Goal: Download file/media

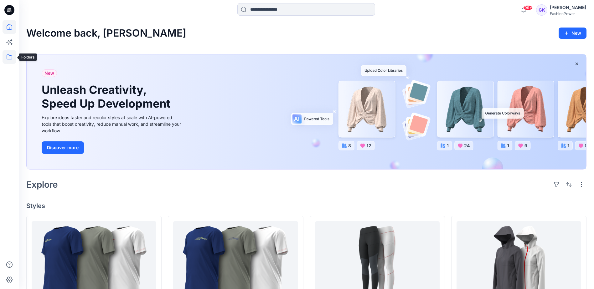
click at [8, 56] on icon at bounding box center [10, 57] width 14 height 14
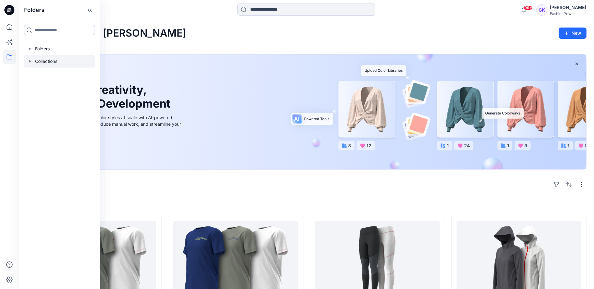
click at [30, 60] on icon "button" at bounding box center [30, 61] width 5 height 5
click at [30, 53] on div at bounding box center [59, 49] width 71 height 13
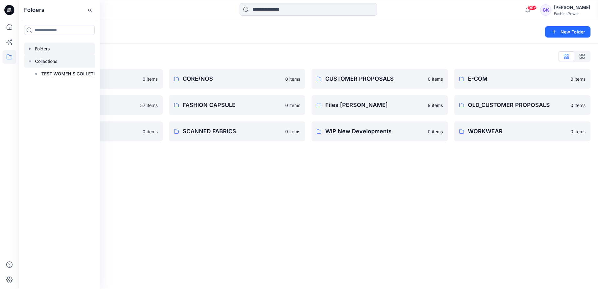
click at [30, 62] on icon "button" at bounding box center [30, 61] width 5 height 5
click at [30, 47] on icon "button" at bounding box center [30, 48] width 5 height 5
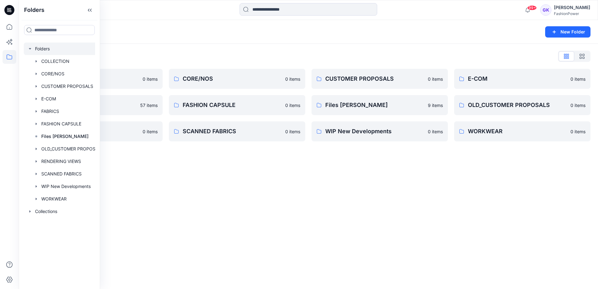
click at [237, 200] on div "Folders New Folder Folders List COLLECTION 0 items FABRICS 57 items RENDERING V…" at bounding box center [308, 154] width 579 height 269
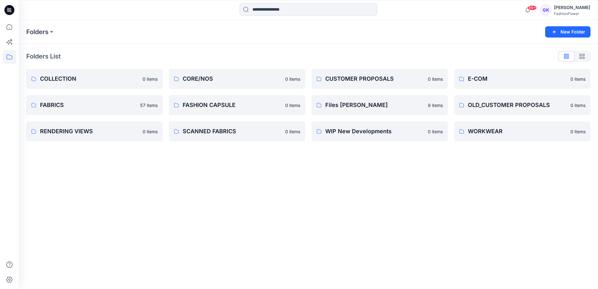
click at [129, 210] on div "Folders New Folder Folders List COLLECTION 0 items FABRICS 57 items RENDERING V…" at bounding box center [308, 154] width 579 height 269
click at [85, 79] on p "COLLECTION" at bounding box center [89, 78] width 99 height 9
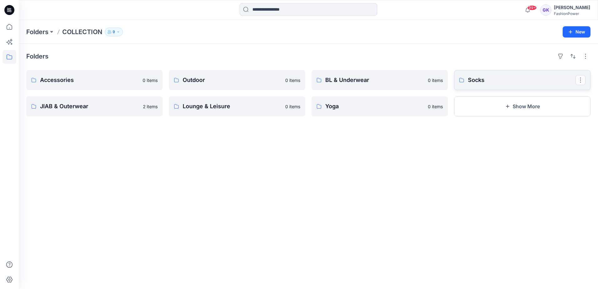
click at [505, 77] on p "Socks" at bounding box center [522, 80] width 108 height 9
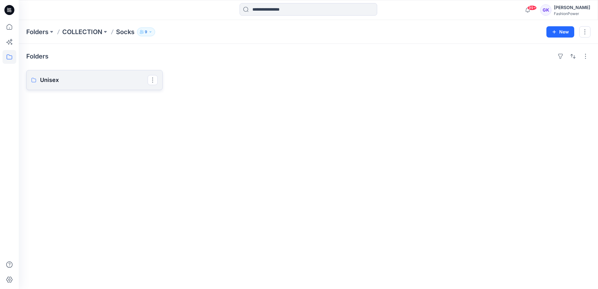
click at [101, 86] on link "Unisex" at bounding box center [94, 80] width 136 height 20
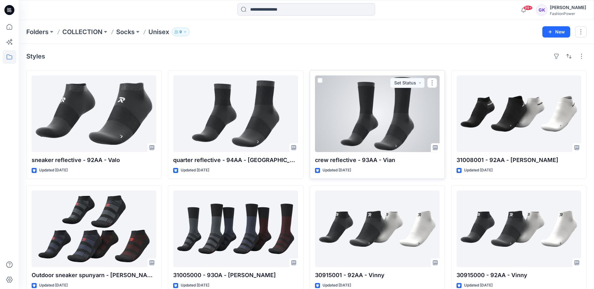
click at [385, 135] on div at bounding box center [377, 113] width 125 height 77
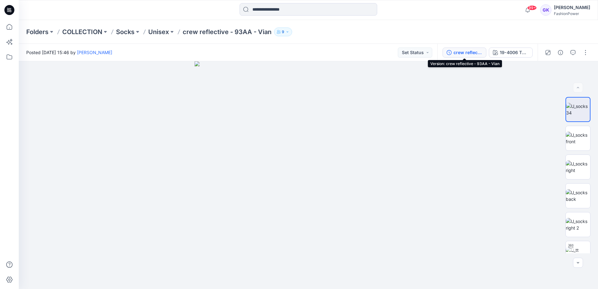
click at [466, 53] on div "crew reflective - 93AA - Vian" at bounding box center [468, 52] width 29 height 7
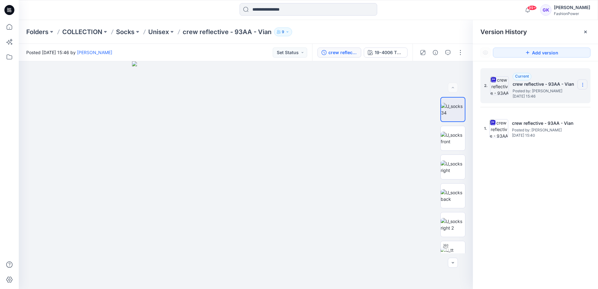
click at [584, 86] on icon at bounding box center [582, 84] width 5 height 5
click at [535, 97] on span "Download Source BW File" at bounding box center [551, 97] width 52 height 8
